Goal: Task Accomplishment & Management: Complete application form

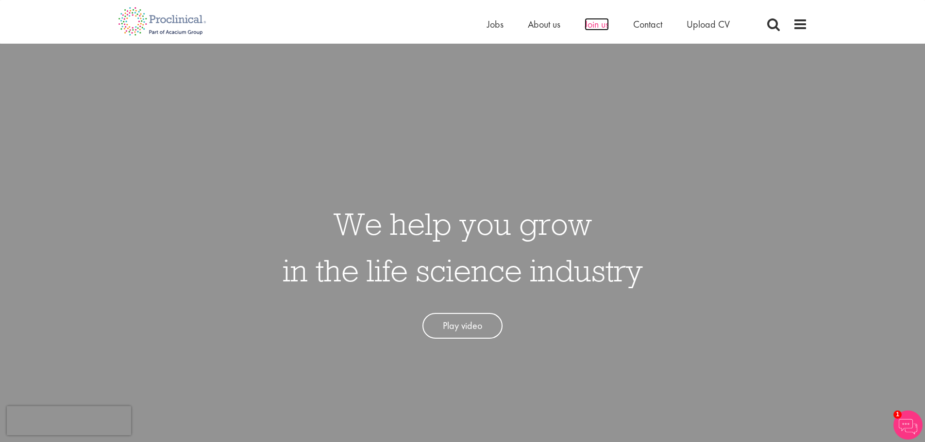
click at [599, 28] on span "Join us" at bounding box center [597, 24] width 24 height 13
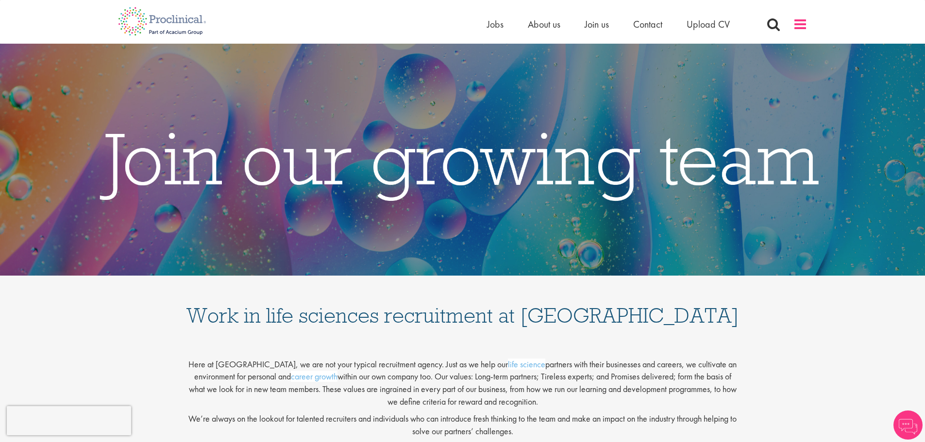
click at [799, 27] on span at bounding box center [800, 24] width 15 height 15
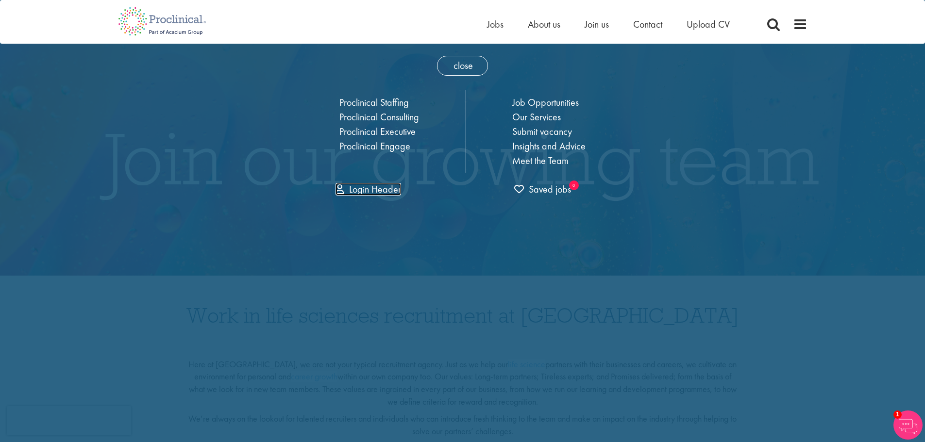
click at [385, 192] on link "Login Header" at bounding box center [369, 189] width 66 height 13
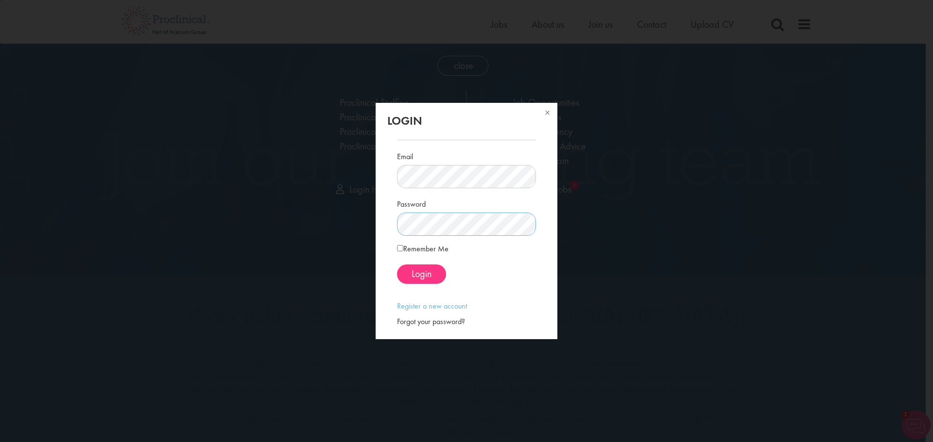
click at [450, 323] on div "Forgot your password?" at bounding box center [466, 322] width 138 height 11
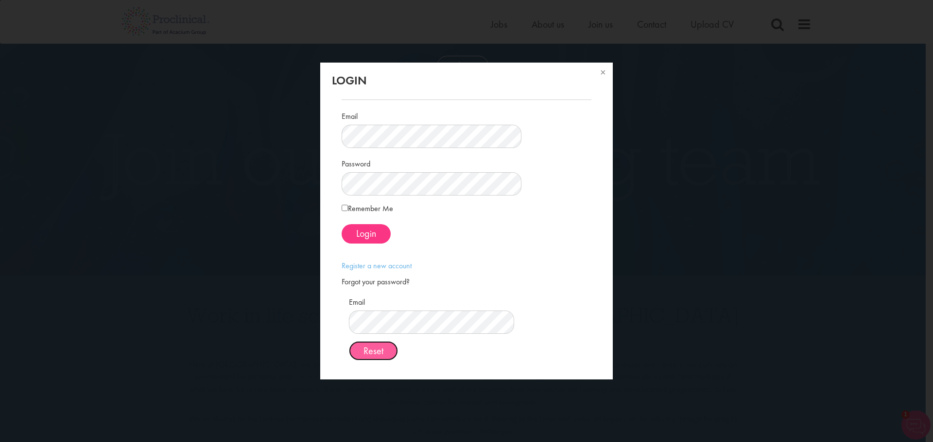
click at [383, 356] on span "Reset" at bounding box center [373, 351] width 20 height 13
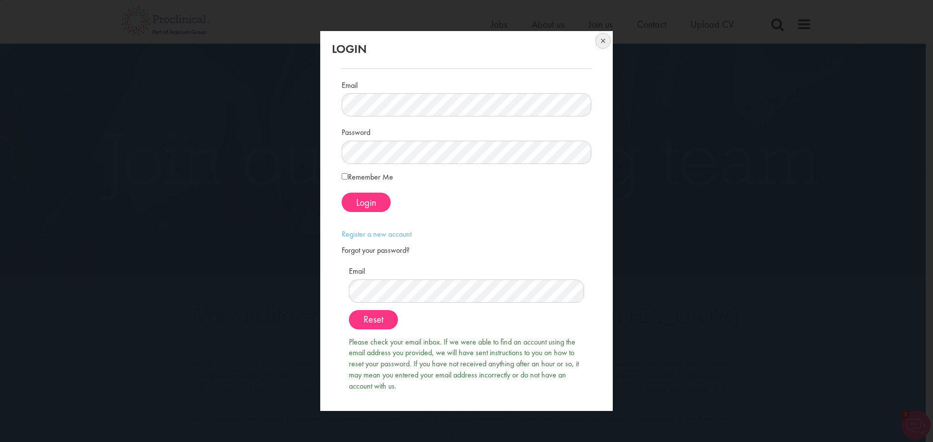
click at [601, 41] on button at bounding box center [601, 41] width 21 height 21
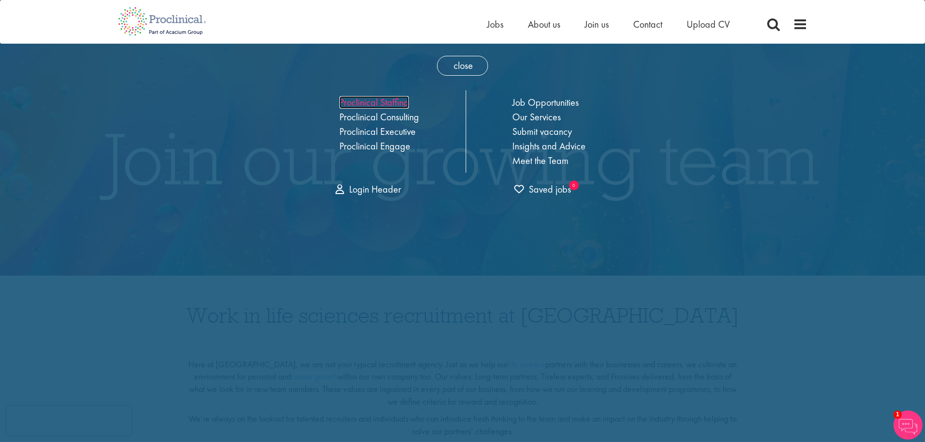
click at [392, 102] on link "Proclinical Staffing" at bounding box center [374, 102] width 69 height 13
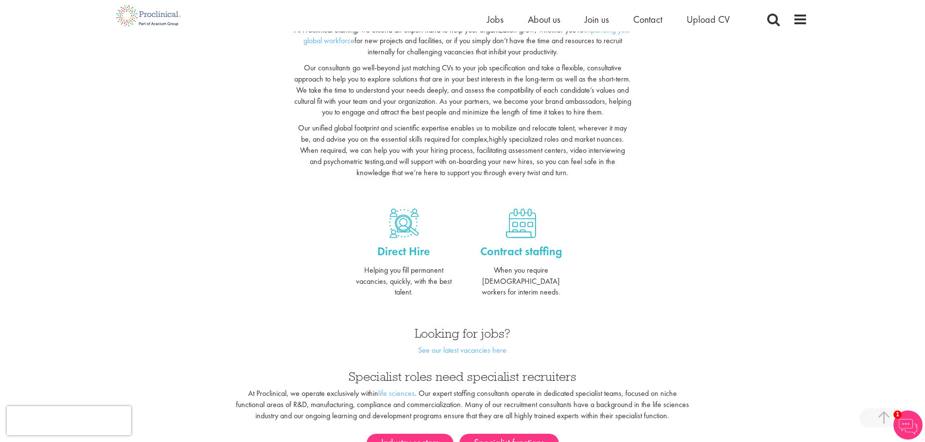
scroll to position [389, 0]
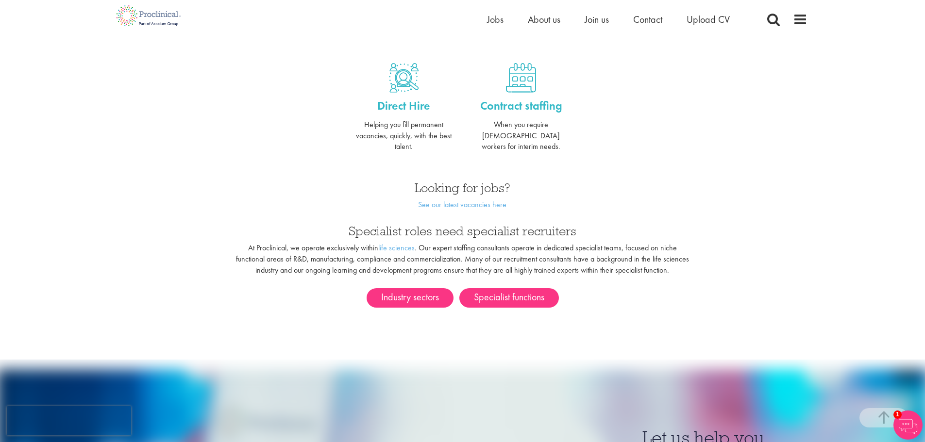
click at [404, 298] on div "Industry sectors Specialist functions" at bounding box center [463, 304] width 704 height 47
click at [400, 292] on link "Industry sectors" at bounding box center [410, 298] width 87 height 19
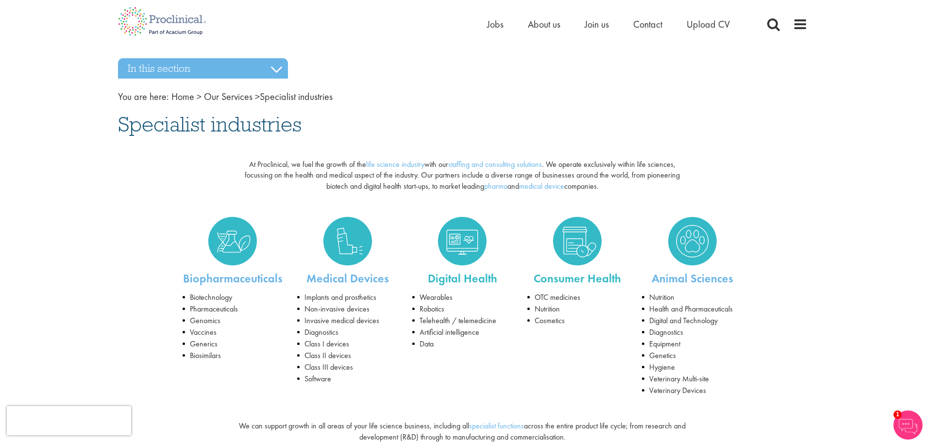
click at [657, 311] on li "Health and Pharmaceuticals" at bounding box center [692, 310] width 101 height 12
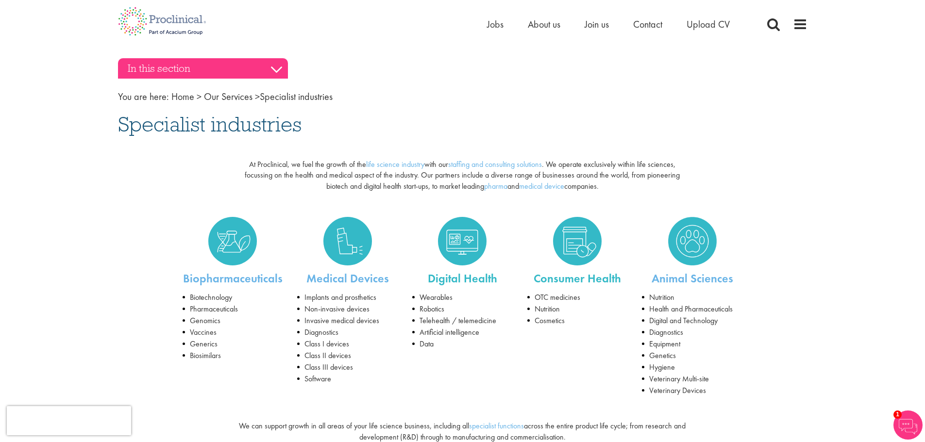
click at [263, 68] on h3 "In this section" at bounding box center [203, 68] width 170 height 20
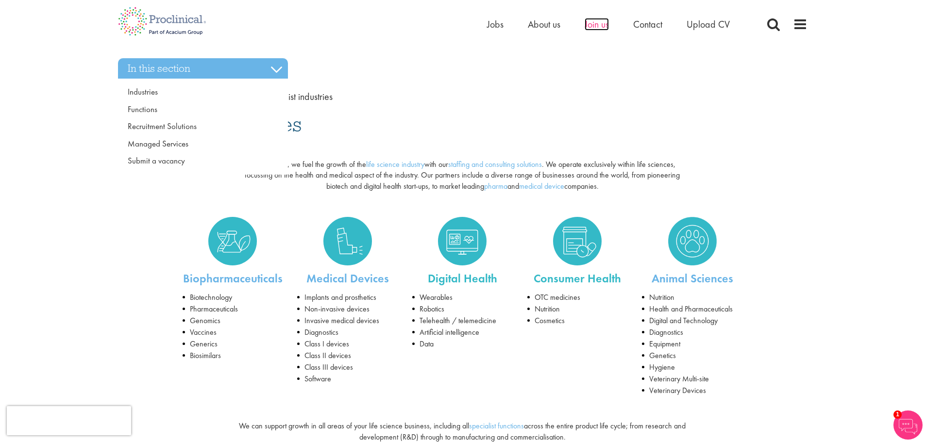
click at [601, 27] on span "Join us" at bounding box center [597, 24] width 24 height 13
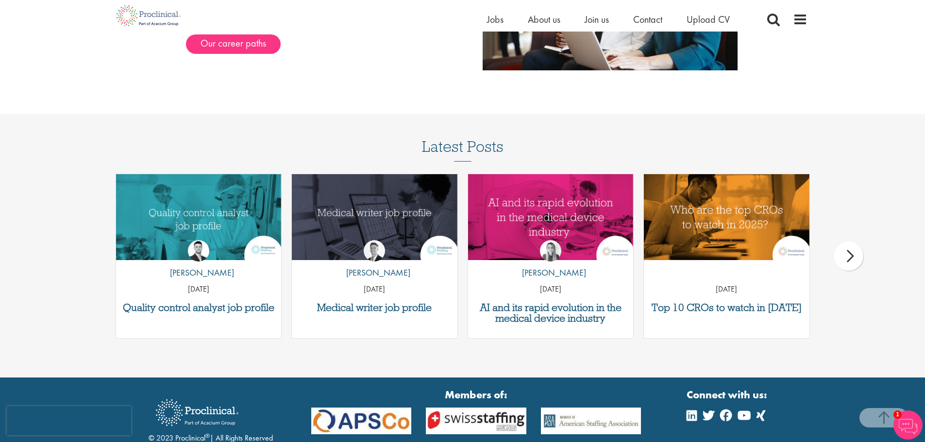
scroll to position [1261, 0]
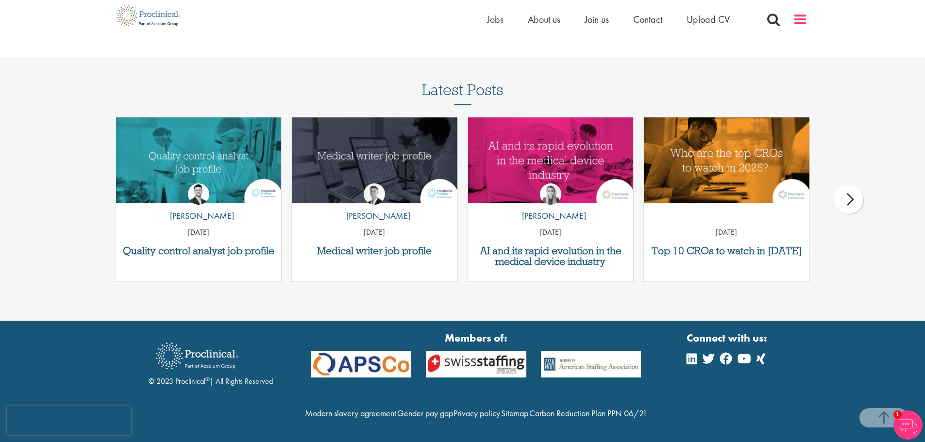
click at [796, 20] on span at bounding box center [800, 19] width 15 height 15
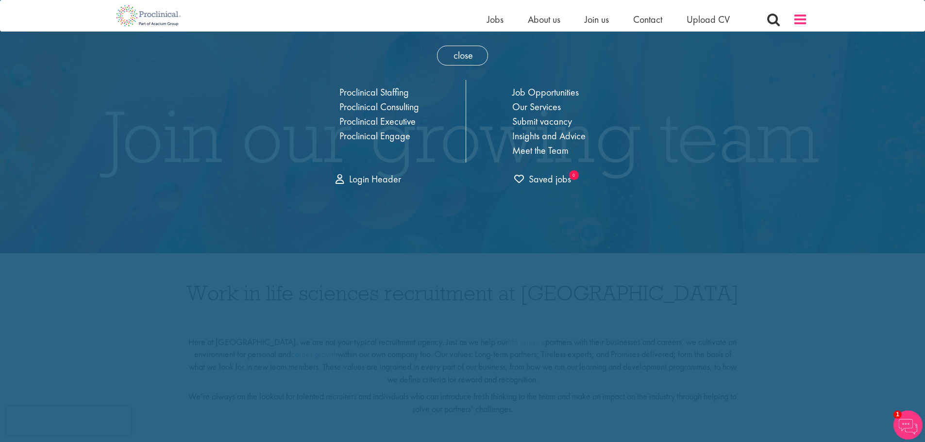
scroll to position [0, 0]
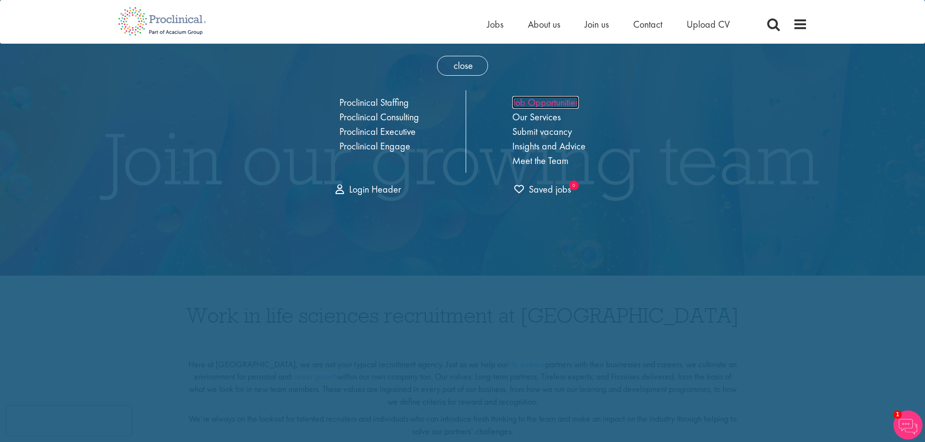
click at [529, 103] on link "Job Opportunities" at bounding box center [545, 102] width 67 height 13
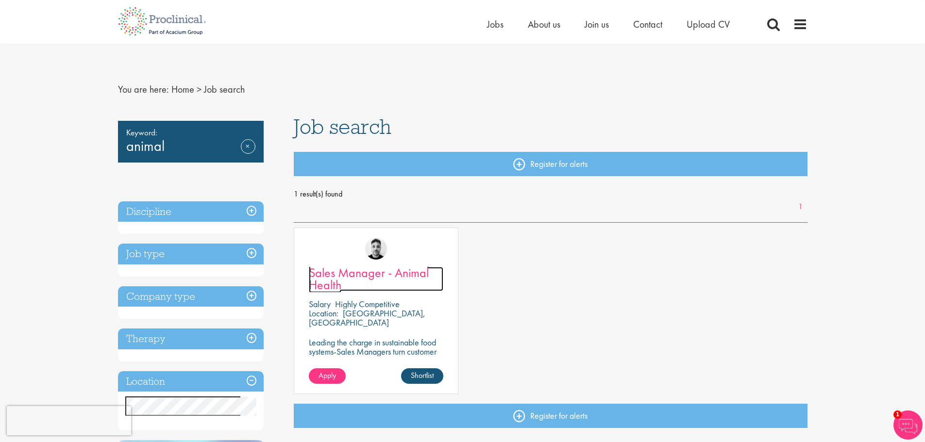
click at [337, 277] on span "Sales Manager - Animal Health" at bounding box center [369, 279] width 120 height 29
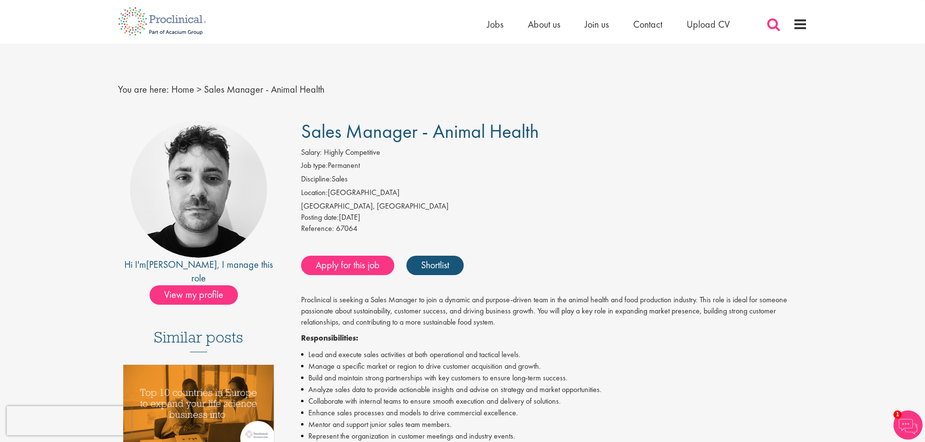
click at [767, 28] on span at bounding box center [773, 24] width 15 height 15
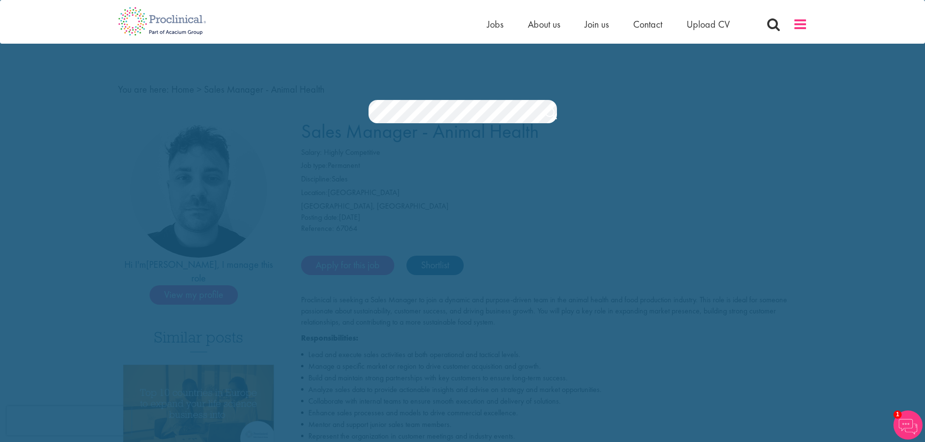
click at [804, 22] on span at bounding box center [800, 24] width 15 height 15
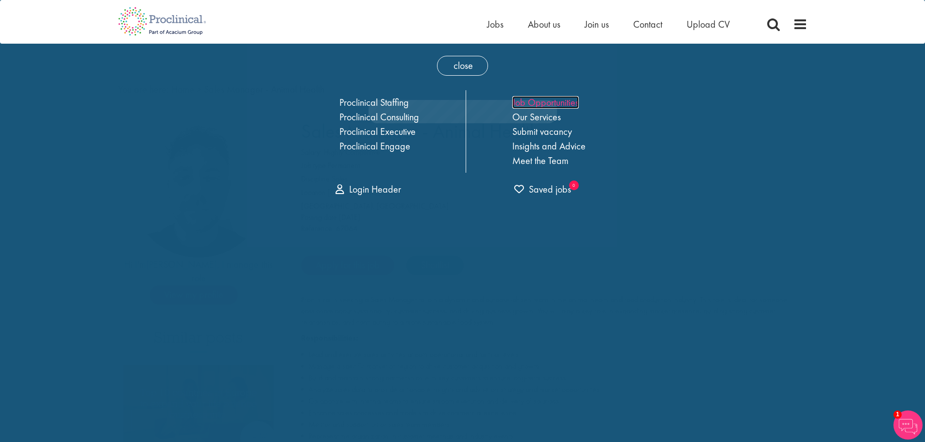
click at [535, 106] on link "Job Opportunities" at bounding box center [545, 102] width 67 height 13
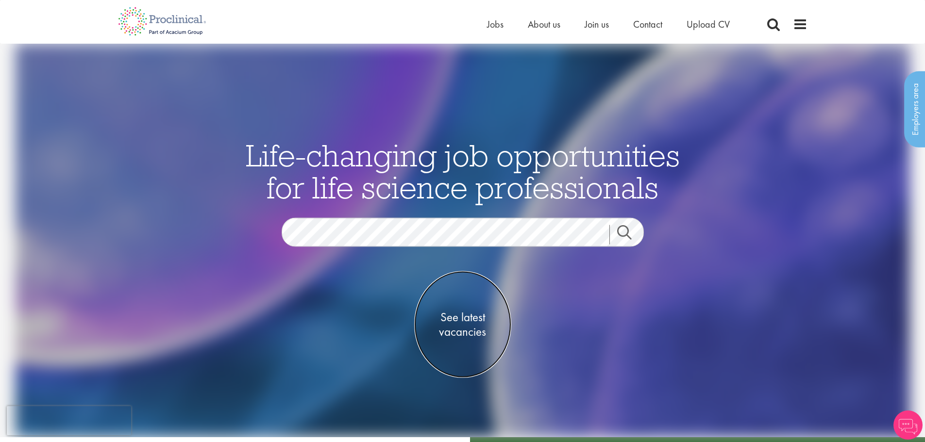
click at [475, 315] on span "See latest vacancies" at bounding box center [462, 324] width 97 height 29
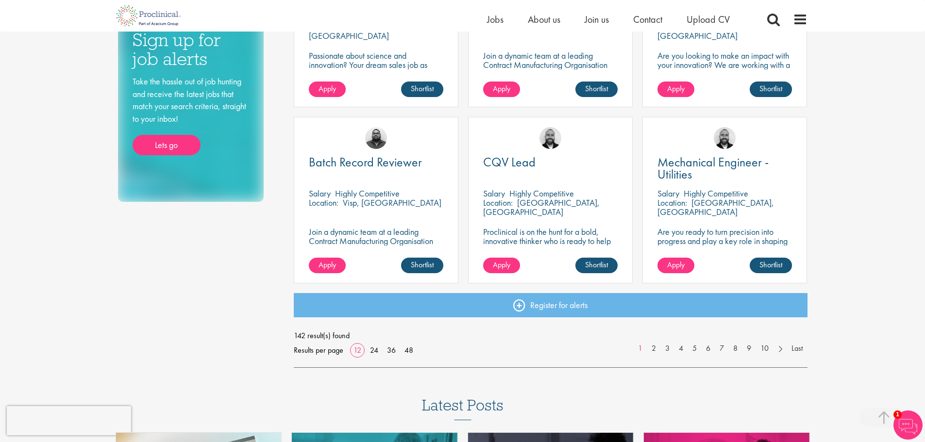
scroll to position [631, 0]
click at [654, 351] on link "2" at bounding box center [654, 348] width 14 height 11
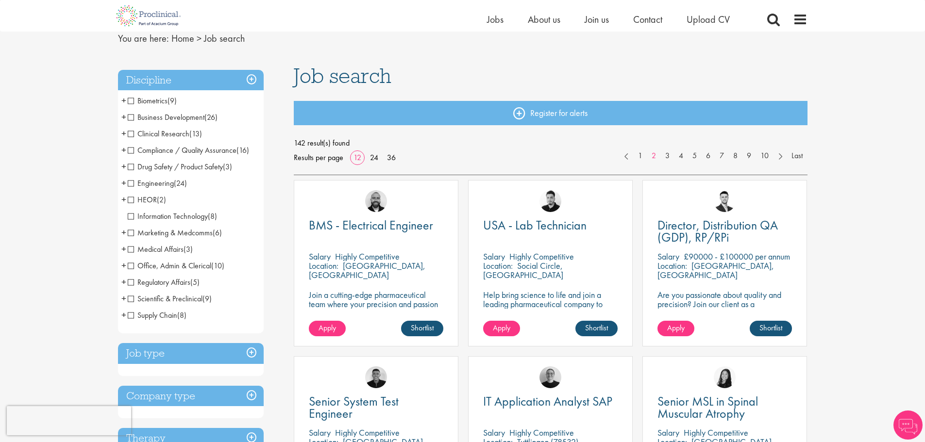
scroll to position [36, 0]
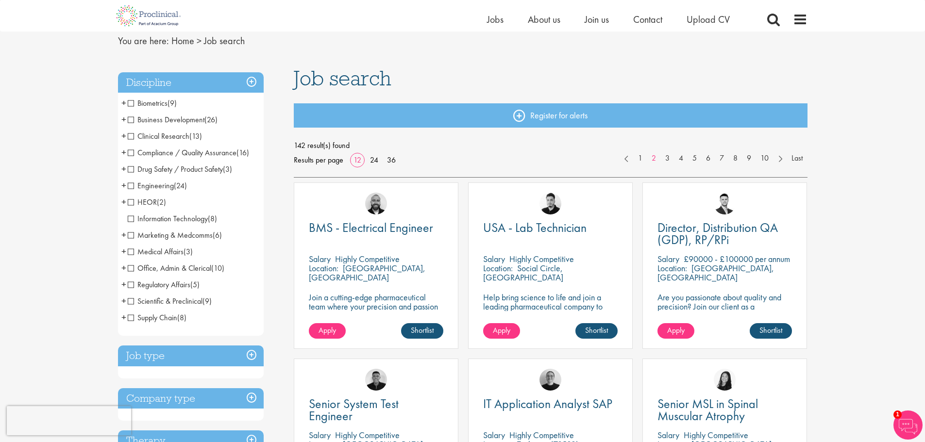
click at [560, 288] on div "USA - Lab Technician Salary Highly Competitive Location: Social Circle, USA Hel…" at bounding box center [550, 266] width 165 height 167
click at [552, 301] on p "Help bring science to life and join a leading pharmaceutical company to play a …" at bounding box center [550, 316] width 135 height 46
click at [549, 227] on span "USA - Lab Technician" at bounding box center [534, 228] width 103 height 17
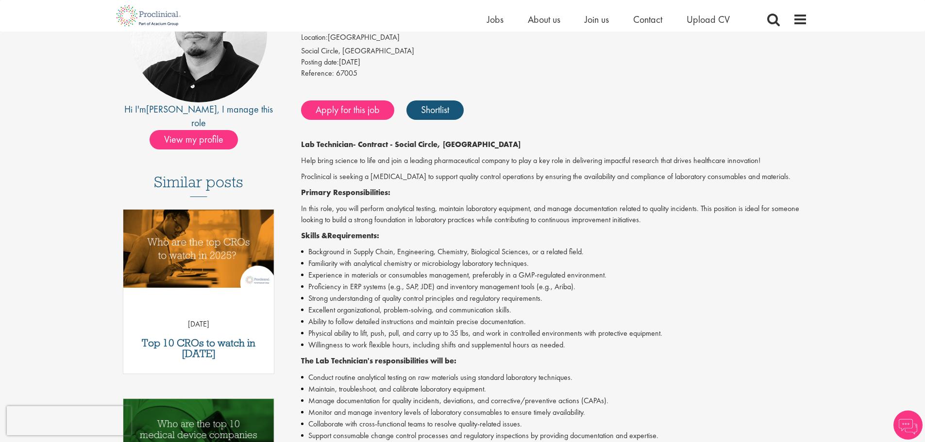
scroll to position [146, 0]
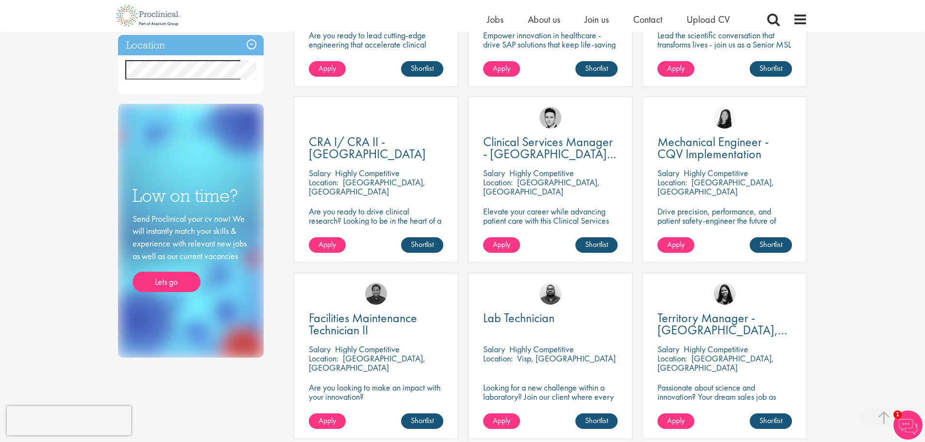
scroll to position [571, 0]
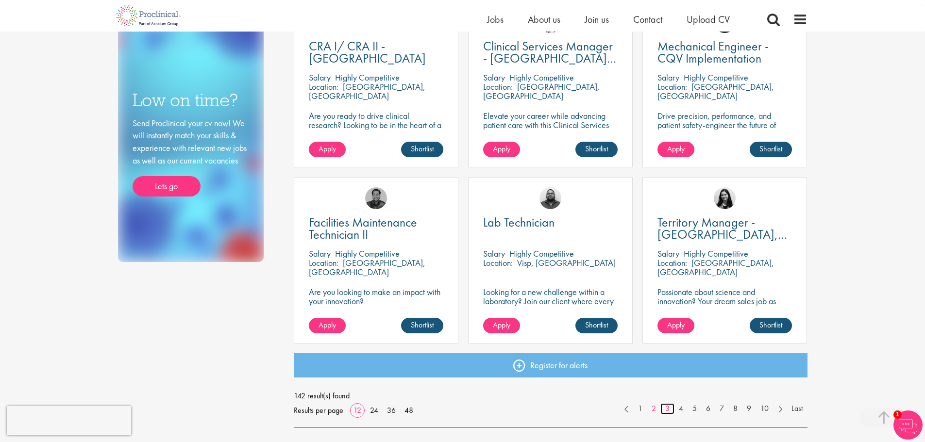
click at [663, 410] on link "3" at bounding box center [668, 409] width 14 height 11
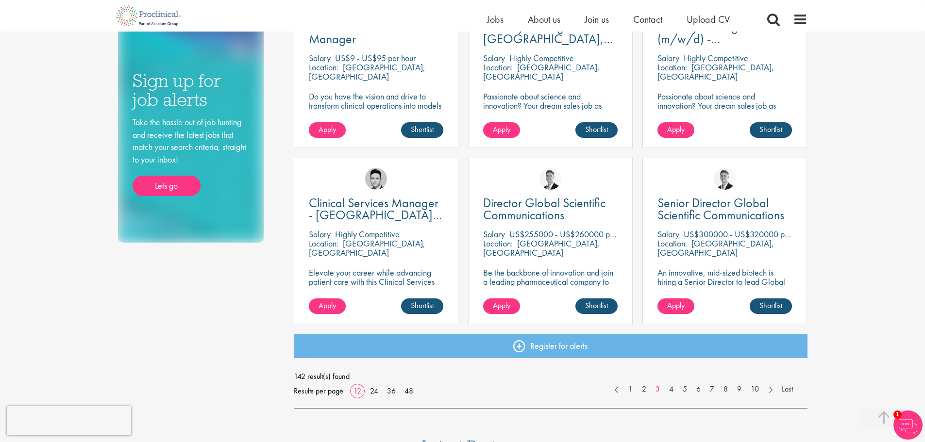
scroll to position [729, 0]
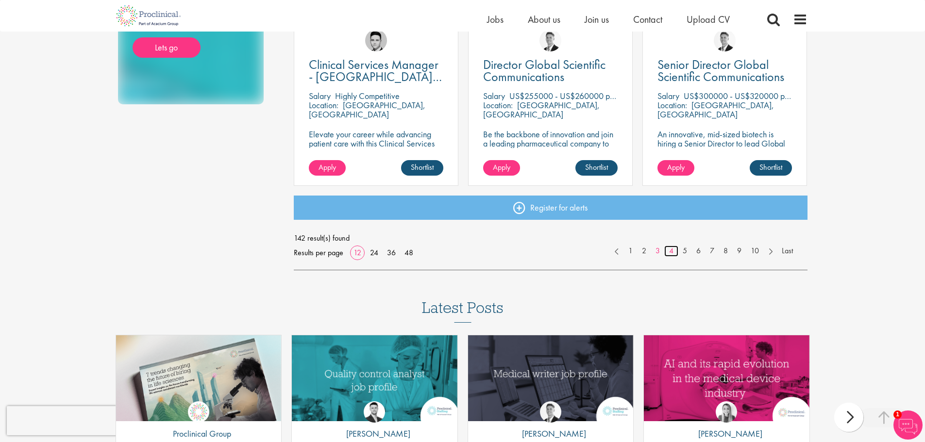
click at [665, 252] on link "4" at bounding box center [671, 251] width 14 height 11
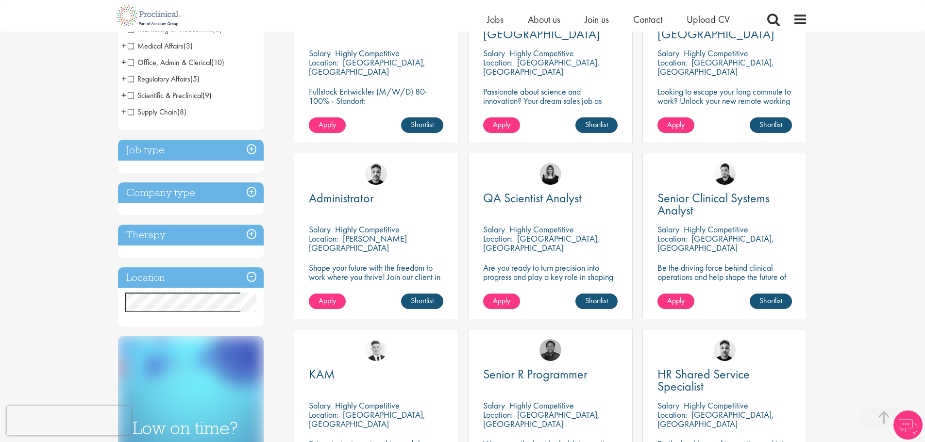
scroll to position [243, 0]
click at [558, 196] on span "QA Scientist Analyst" at bounding box center [532, 197] width 99 height 17
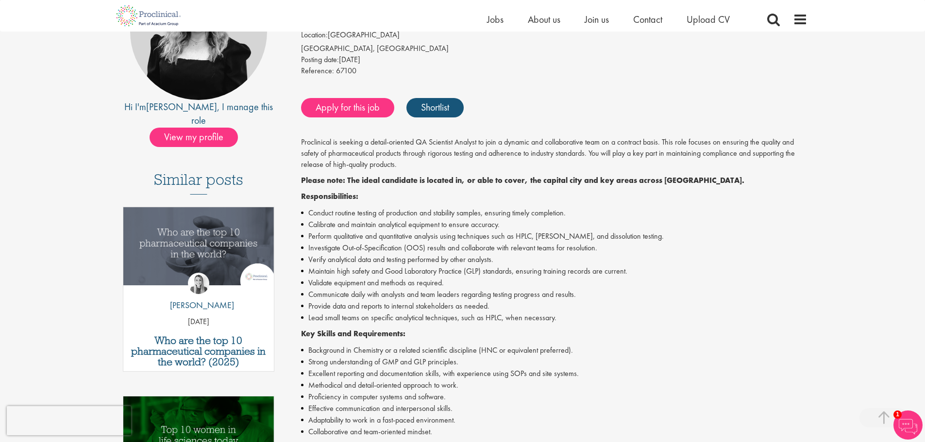
scroll to position [389, 0]
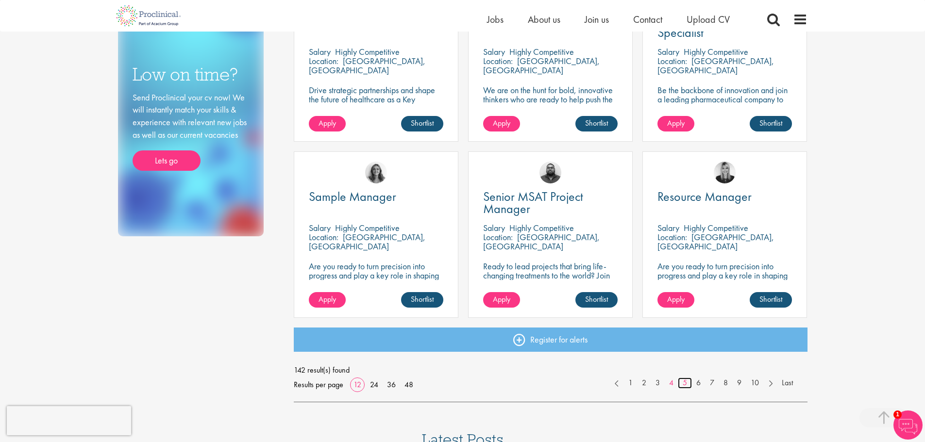
click at [682, 384] on link "5" at bounding box center [685, 383] width 14 height 11
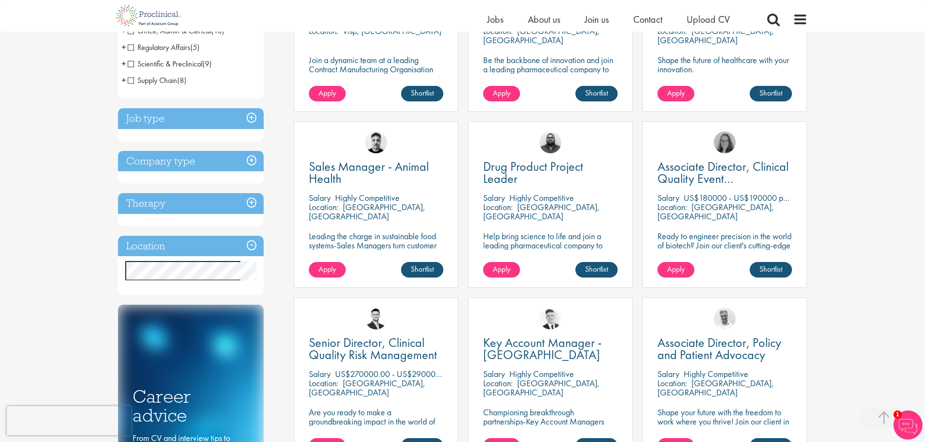
scroll to position [291, 0]
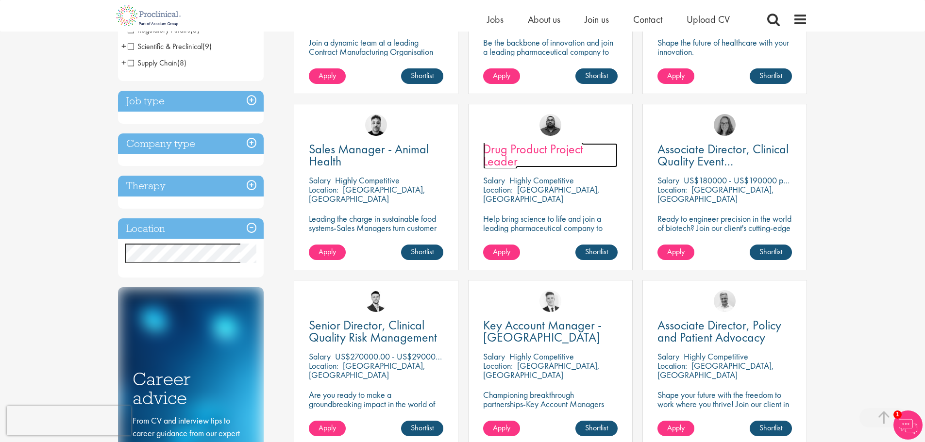
click at [503, 146] on span "Drug Product Project Leader" at bounding box center [533, 155] width 100 height 29
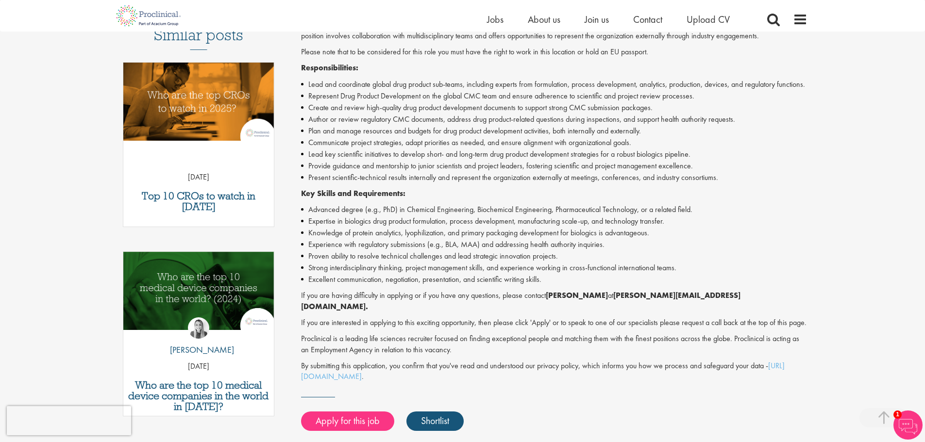
scroll to position [291, 0]
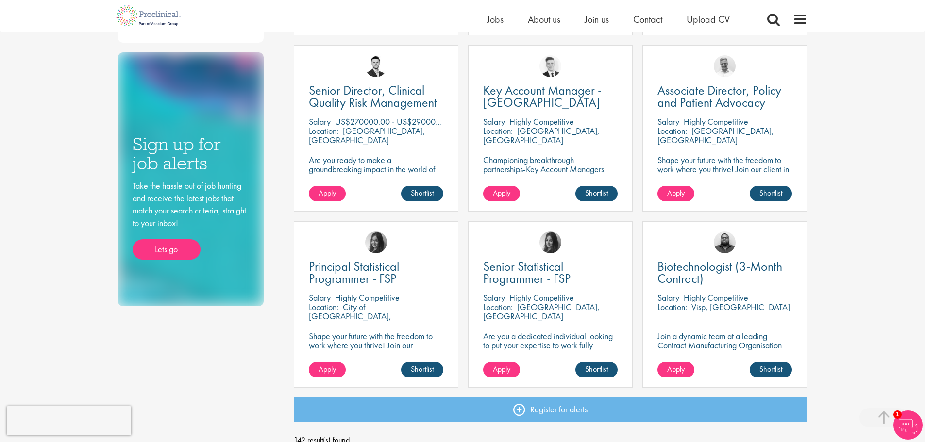
scroll to position [583, 0]
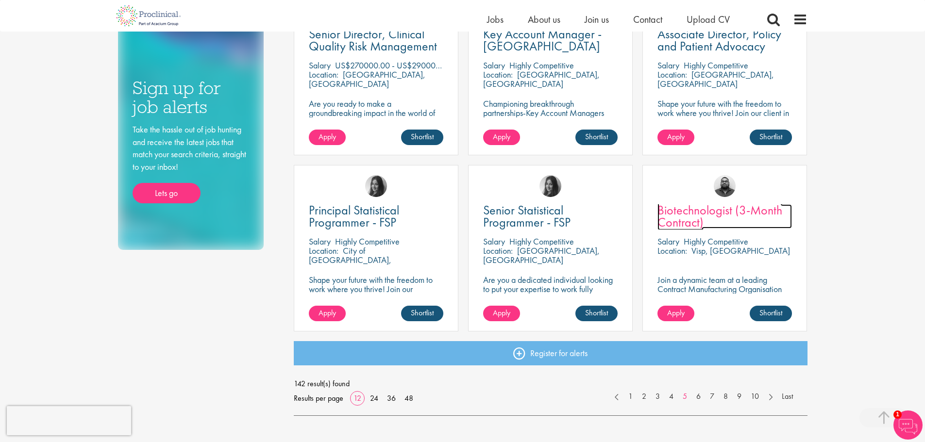
click at [680, 214] on span "Biotechnologist (3-Month Contract)" at bounding box center [720, 216] width 125 height 29
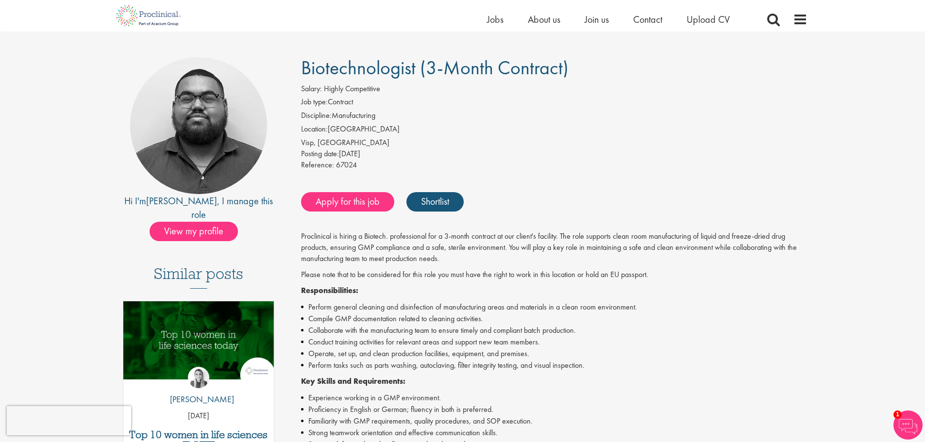
scroll to position [146, 0]
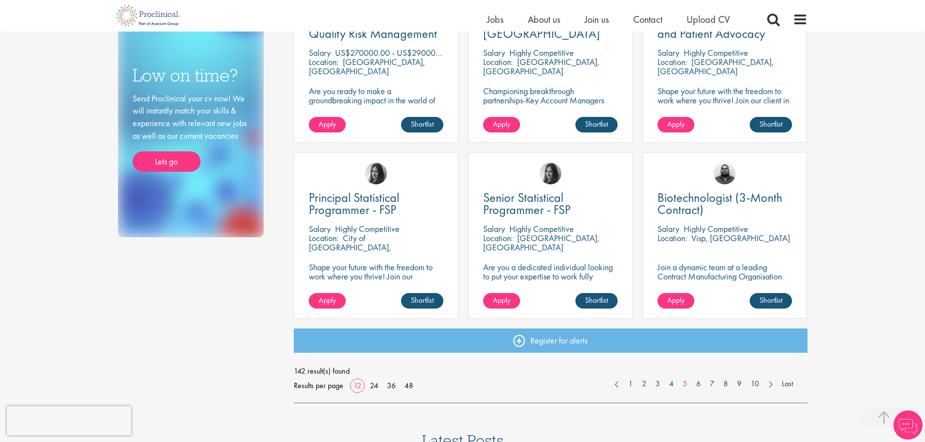
scroll to position [583, 0]
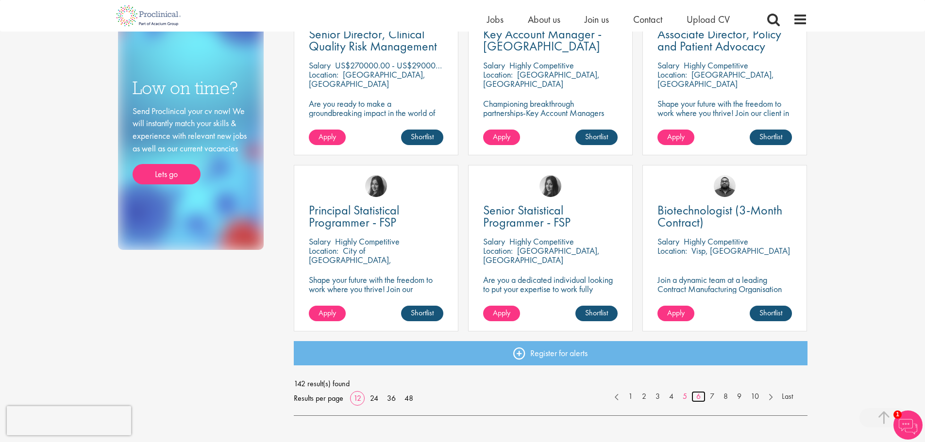
click at [695, 397] on link "6" at bounding box center [699, 396] width 14 height 11
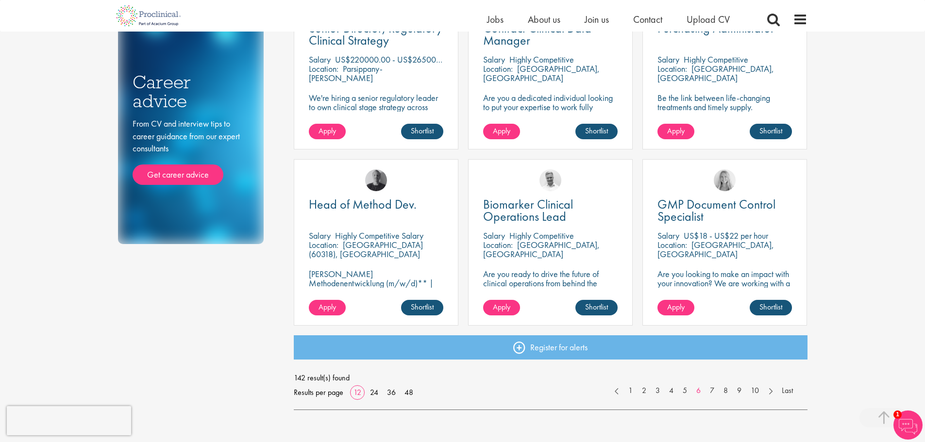
scroll to position [729, 0]
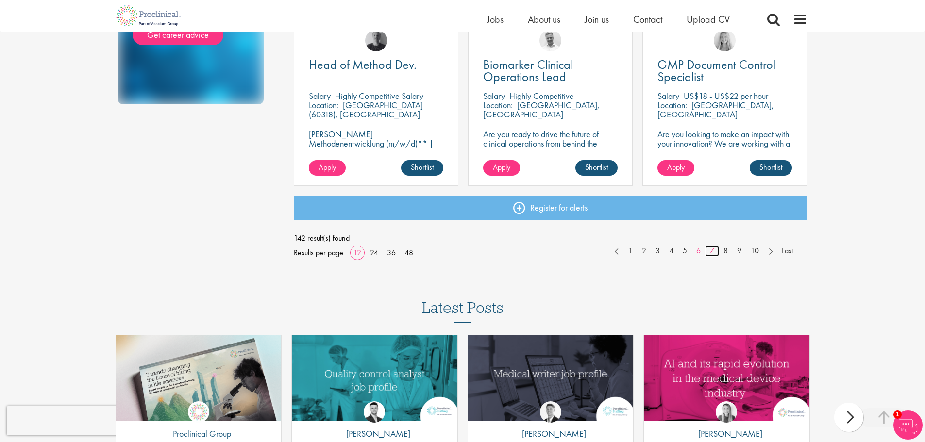
click at [713, 253] on link "7" at bounding box center [712, 251] width 14 height 11
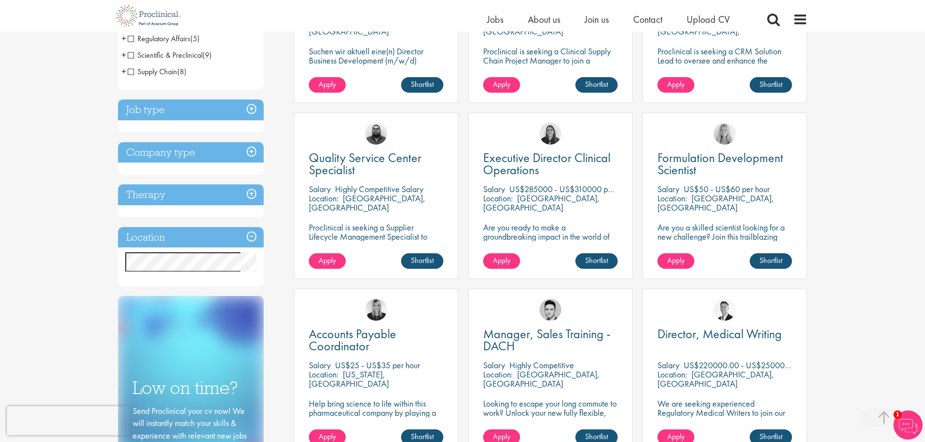
scroll to position [291, 0]
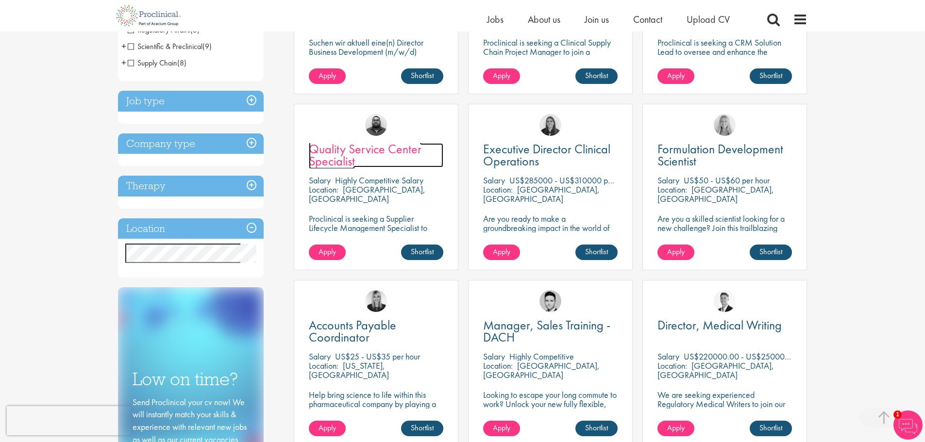
click at [337, 152] on span "Quality Service Center Specialist" at bounding box center [365, 155] width 113 height 29
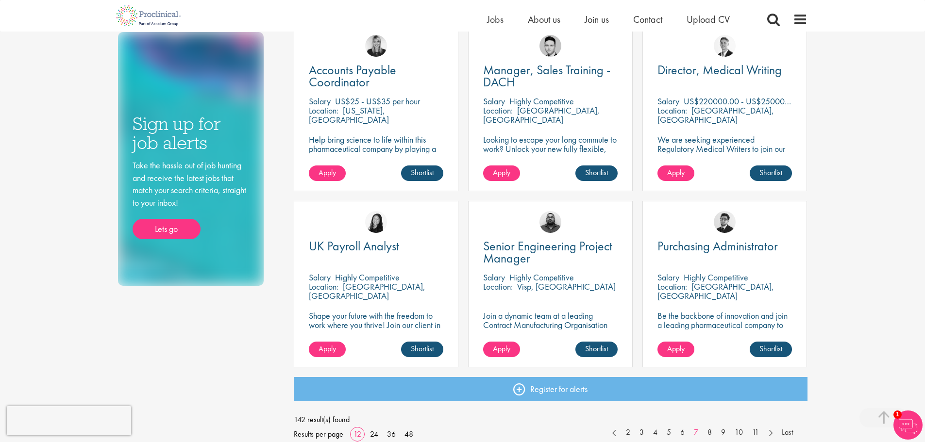
scroll to position [680, 0]
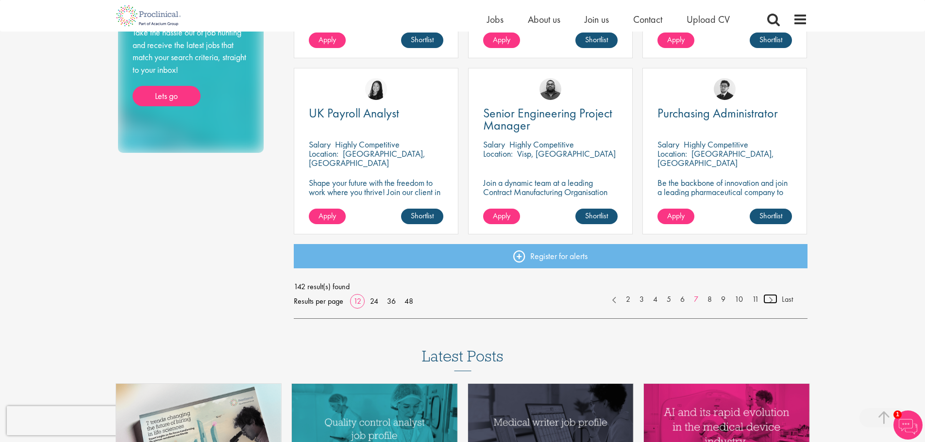
click at [764, 300] on link at bounding box center [771, 299] width 14 height 10
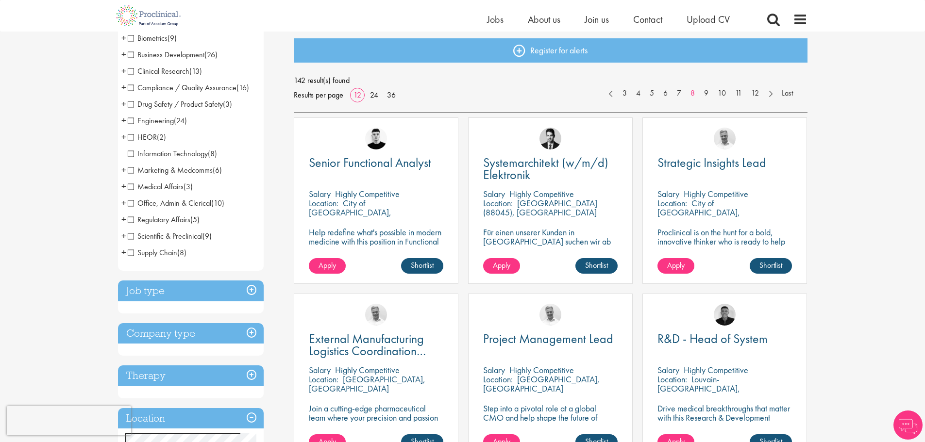
scroll to position [146, 0]
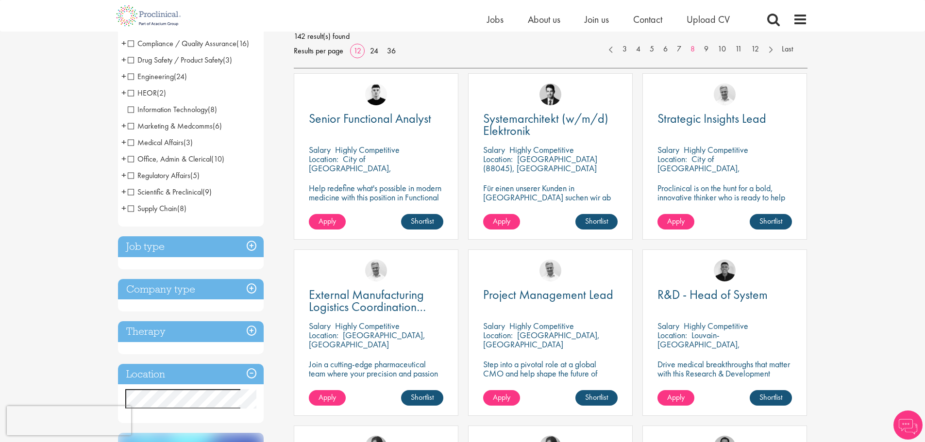
click at [131, 195] on span "Scientific & Preclinical" at bounding box center [165, 192] width 75 height 10
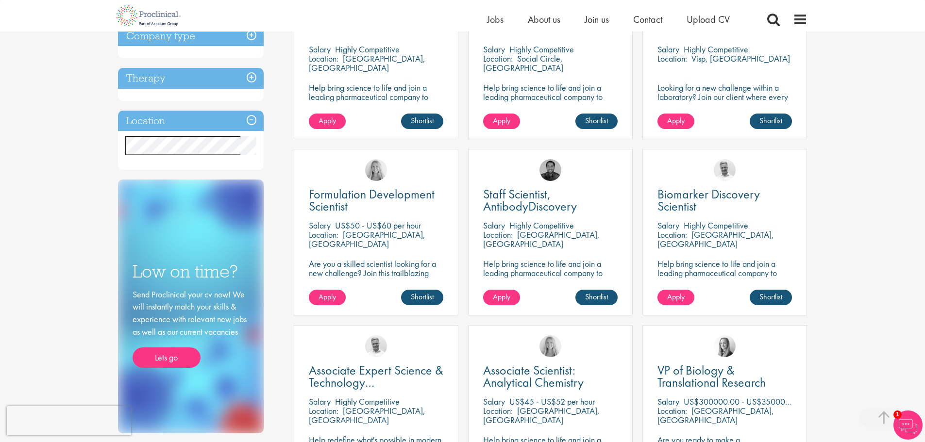
scroll to position [437, 0]
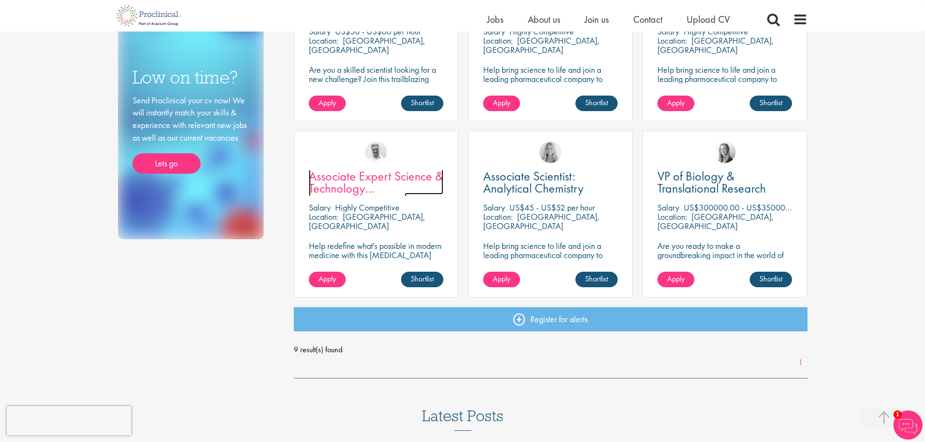
click at [340, 185] on span "Associate Expert Science & Technology ([MEDICAL_DATA])" at bounding box center [376, 188] width 135 height 41
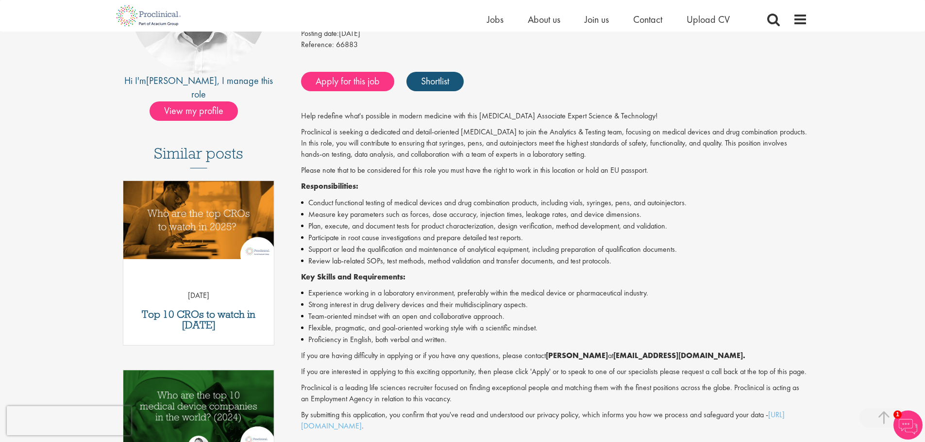
scroll to position [194, 0]
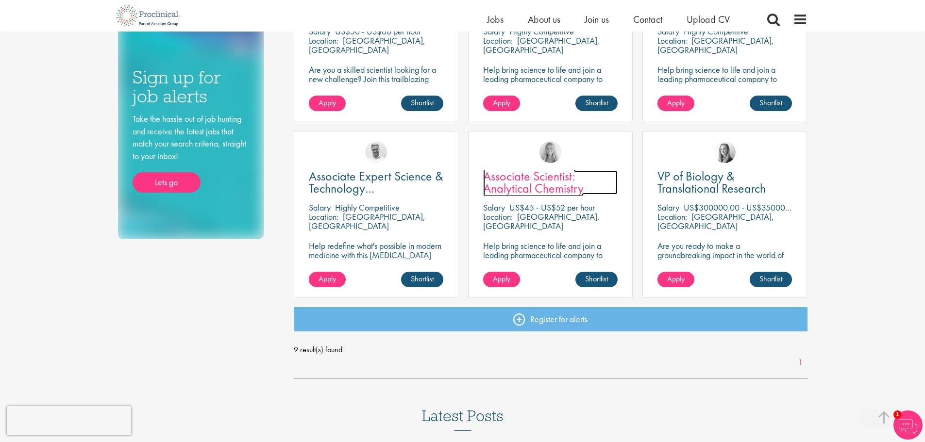
click at [564, 188] on span "Associate Scientist: Analytical Chemistry" at bounding box center [533, 182] width 101 height 29
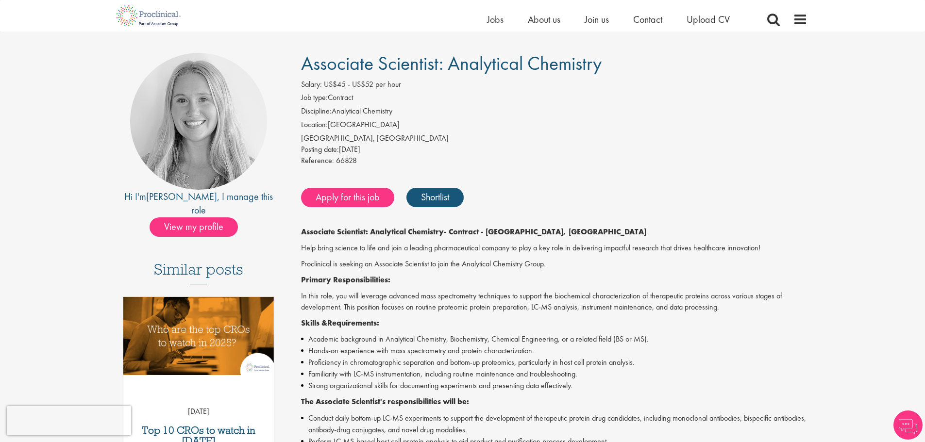
scroll to position [146, 0]
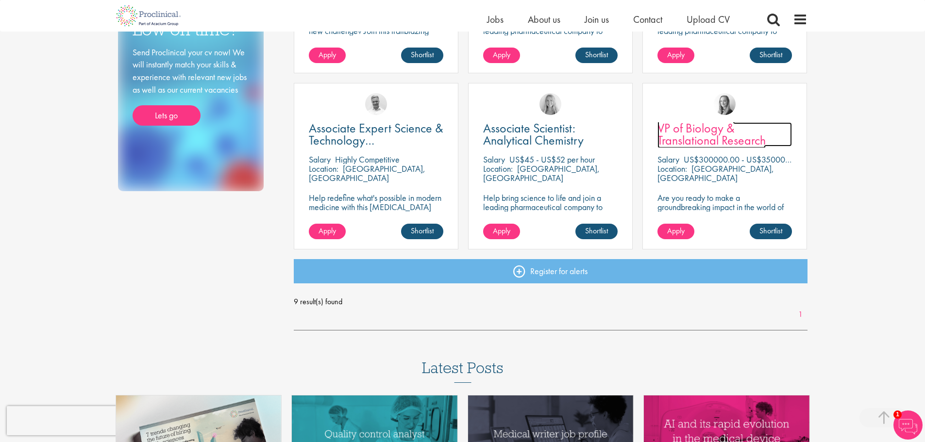
click at [690, 142] on span "VP of Biology & Translational Research" at bounding box center [712, 134] width 108 height 29
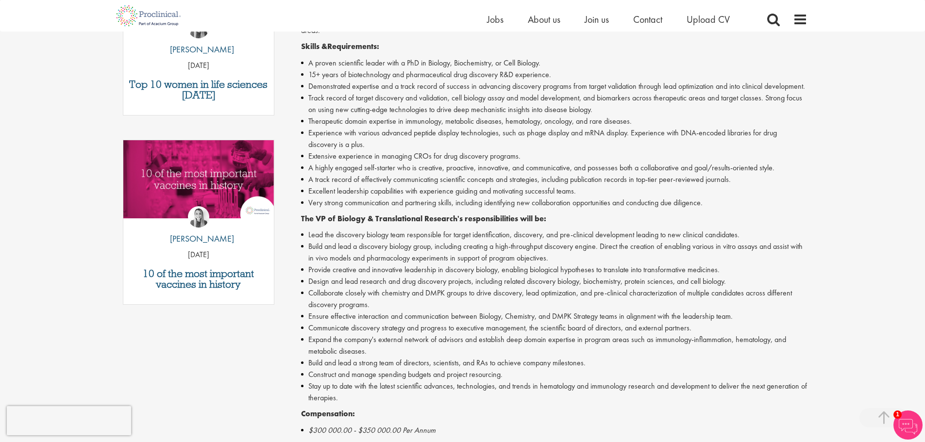
scroll to position [389, 0]
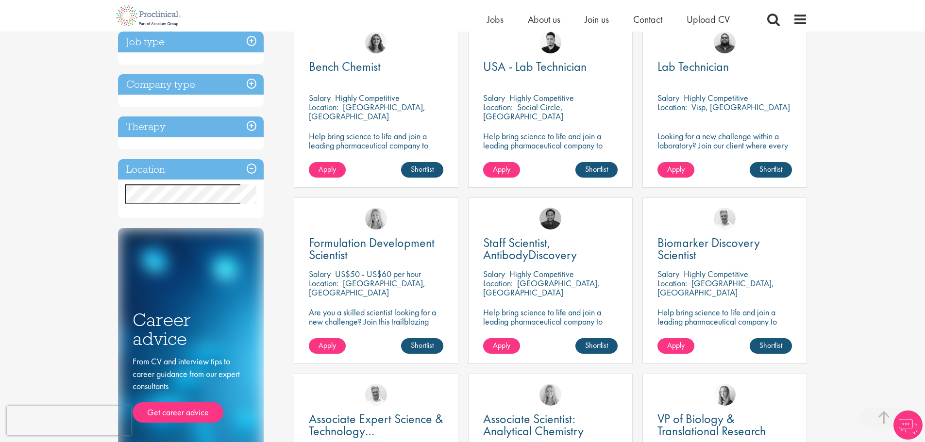
scroll to position [194, 0]
click at [331, 249] on span "Formulation Development Scientist" at bounding box center [372, 249] width 126 height 29
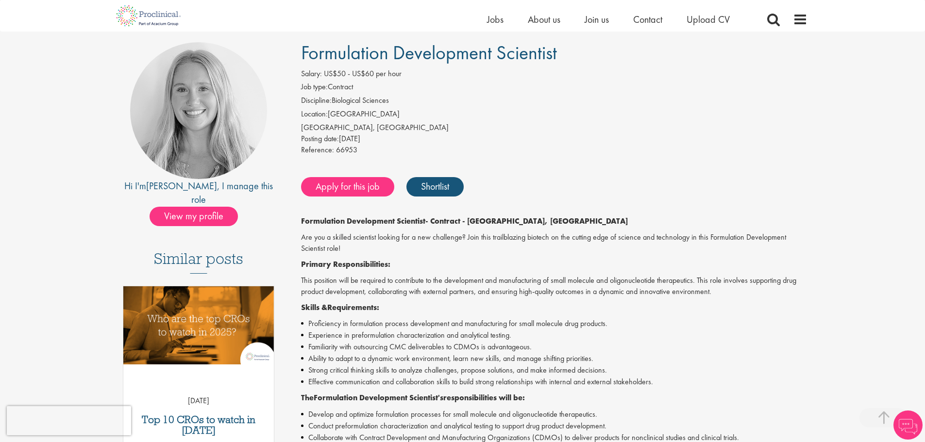
scroll to position [194, 0]
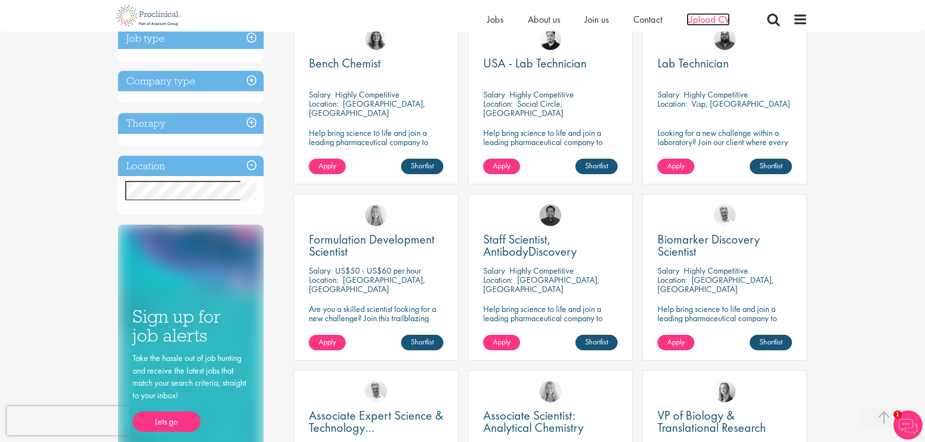
click at [703, 24] on span "Upload CV" at bounding box center [708, 19] width 43 height 13
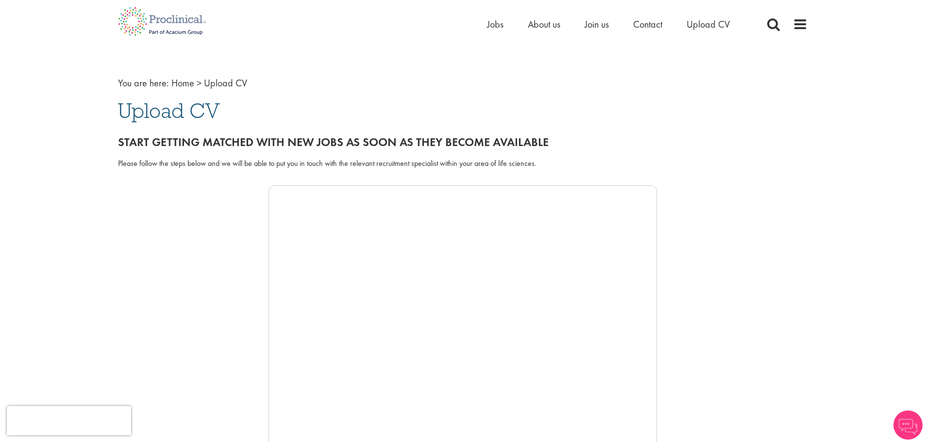
scroll to position [194, 0]
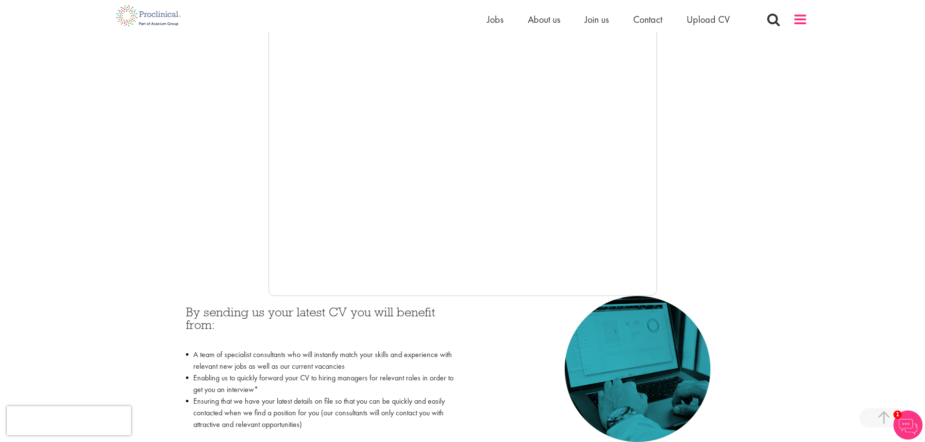
click at [799, 21] on span at bounding box center [800, 19] width 15 height 15
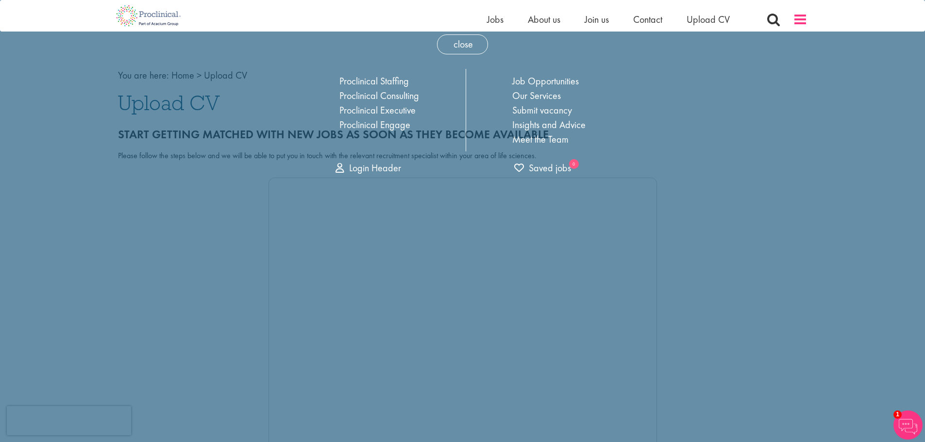
scroll to position [0, 0]
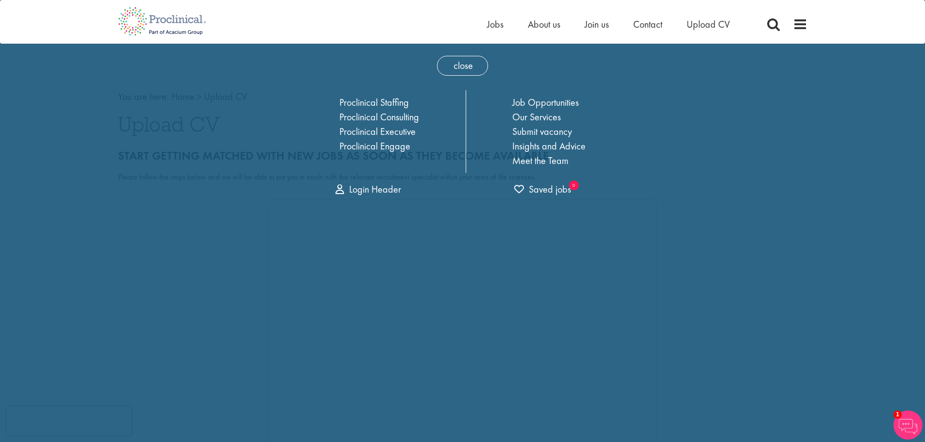
click at [764, 29] on div "Home Jobs About us Join us Contact Upload CV" at bounding box center [647, 26] width 321 height 19
click at [804, 21] on span at bounding box center [800, 24] width 15 height 15
click at [465, 68] on span "close" at bounding box center [462, 66] width 51 height 20
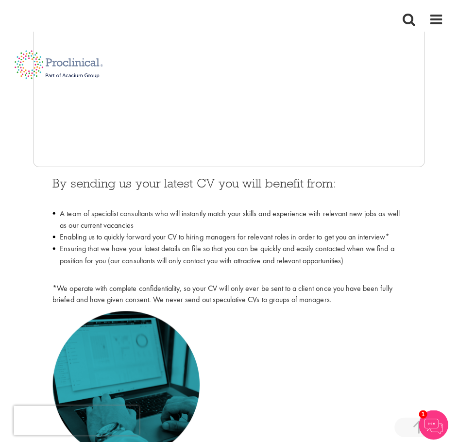
scroll to position [327, 0]
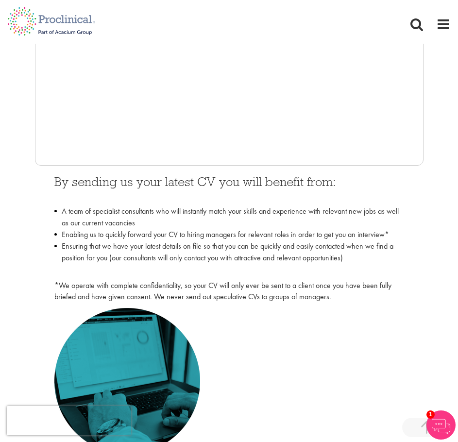
click at [458, 77] on div "You are here: Home > Upload CV Upload CV Start getting matched with new jobs as…" at bounding box center [229, 108] width 458 height 692
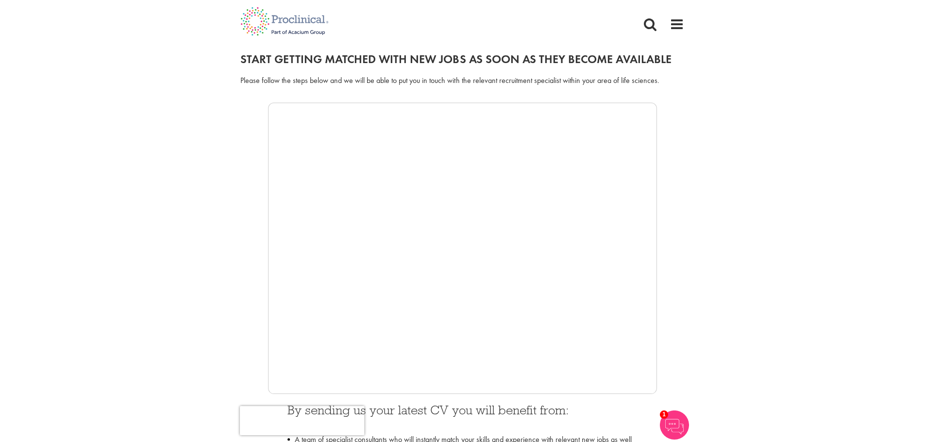
scroll to position [243, 0]
